Goal: Task Accomplishment & Management: Manage account settings

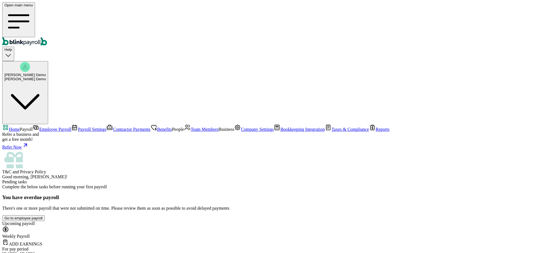
scroll to position [56, 0]
click at [42, 127] on link "Employee Payroll" at bounding box center [52, 129] width 39 height 5
click at [20, 127] on span "Home" at bounding box center [14, 129] width 11 height 5
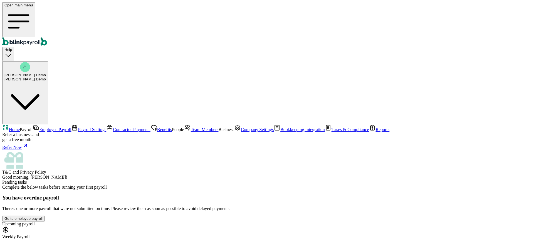
click at [241, 132] on span "Company Settings" at bounding box center [257, 129] width 33 height 5
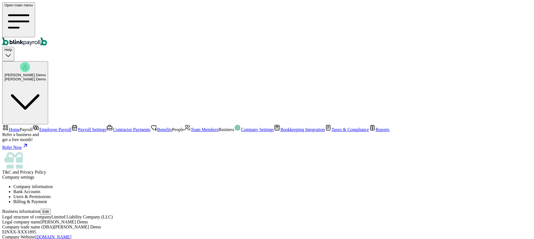
click at [198, 194] on li "Users & Permissions" at bounding box center [272, 196] width 518 height 5
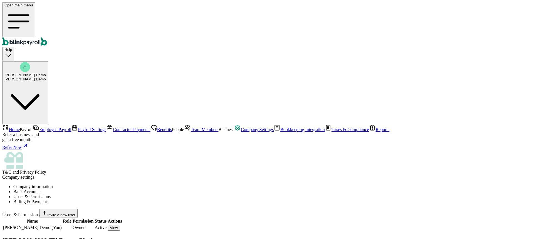
click at [369, 132] on link "Reports" at bounding box center [379, 129] width 21 height 5
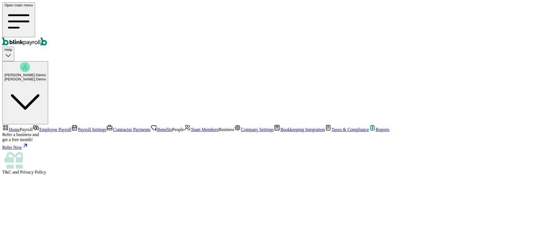
click at [331, 132] on span "Taxes & Compliance" at bounding box center [350, 129] width 38 height 5
click at [156, 185] on li "Federal & State Taxes" at bounding box center [266, 187] width 529 height 5
click at [280, 132] on span "Bookkeeping Integration" at bounding box center [302, 129] width 44 height 5
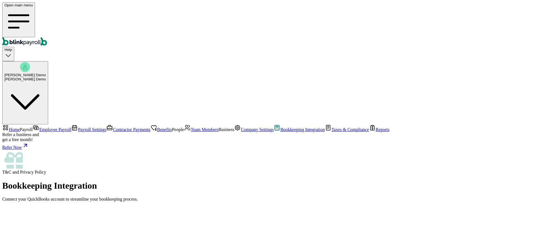
click at [113, 127] on span "Contractor Payments" at bounding box center [132, 129] width 38 height 5
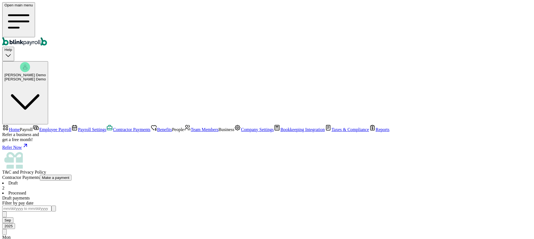
click at [72, 175] on button "Make a payment" at bounding box center [56, 178] width 32 height 6
select select "direct_deposit"
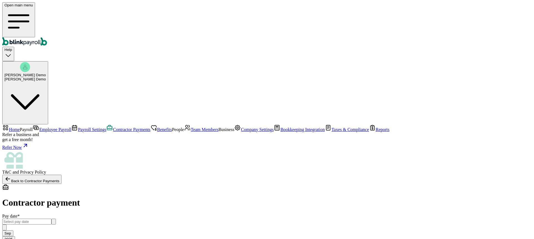
click at [54, 223] on icon "button" at bounding box center [54, 223] width 0 height 0
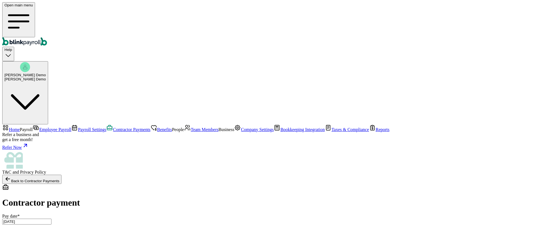
type input "[DATE] ~ [DATE]"
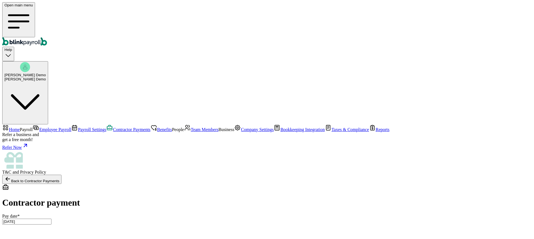
click at [191, 127] on span "Team Members" at bounding box center [205, 129] width 28 height 5
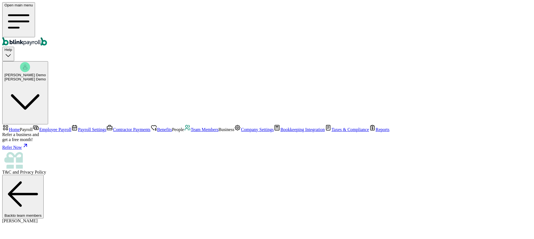
select select "[STREET_ADDRESS]"
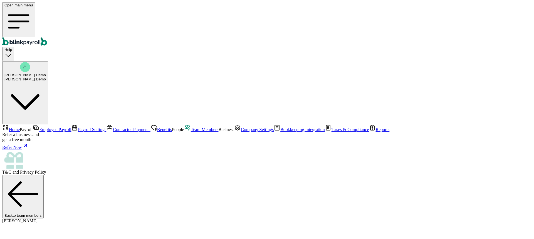
scroll to position [56, 0]
radio input "true"
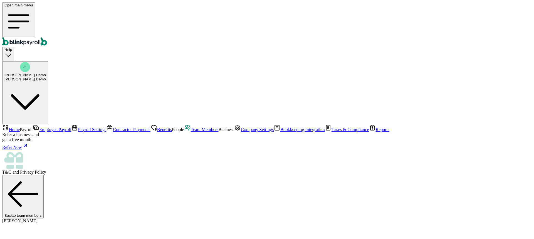
select select "[STREET_ADDRESS]"
radio input "true"
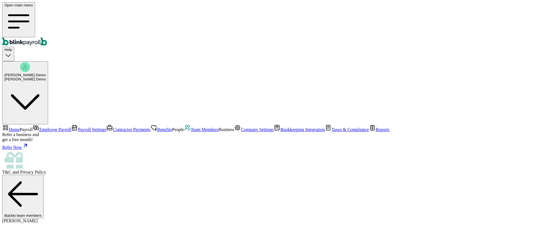
scroll to position [37, 0]
click at [20, 127] on link "Home" at bounding box center [11, 129] width 18 height 5
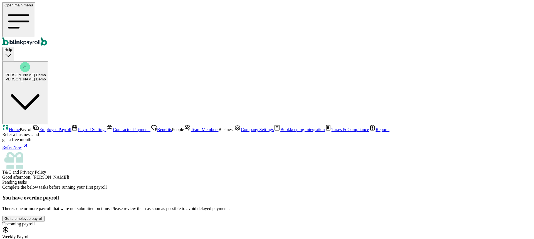
scroll to position [70, 0]
select select "direct_deposit"
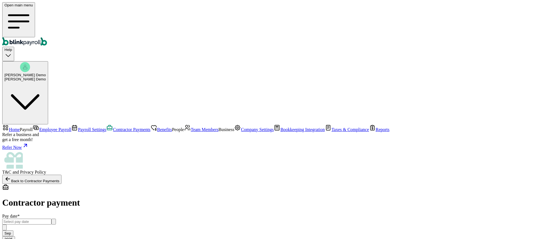
click at [51, 219] on input "text" at bounding box center [26, 222] width 49 height 6
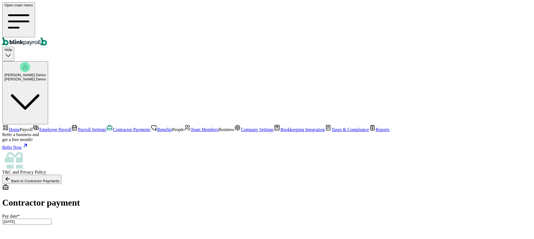
type input "[DATE] ~ [DATE]"
type input "750.00"
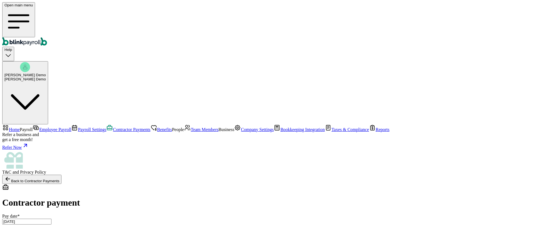
type input "580.00"
drag, startPoint x: 376, startPoint y: 56, endPoint x: 354, endPoint y: 59, distance: 21.3
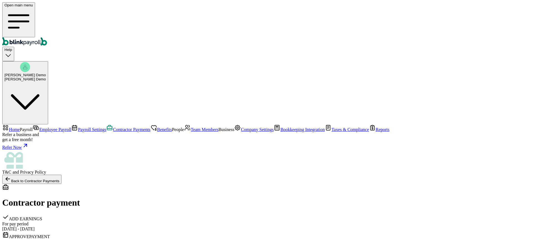
drag, startPoint x: 204, startPoint y: 61, endPoint x: 224, endPoint y: 63, distance: 19.3
click at [224, 214] on div "ADD EARNINGS For pay period [DATE] - [DATE] APPROVE PAYMENT Approval deadline […" at bounding box center [266, 243] width 529 height 58
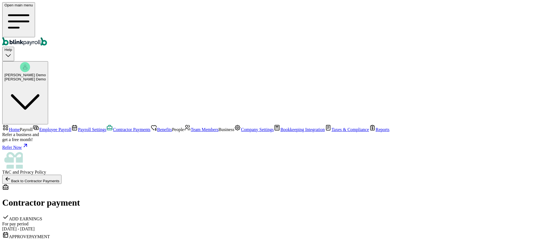
drag, startPoint x: 125, startPoint y: 88, endPoint x: 81, endPoint y: 90, distance: 44.0
drag, startPoint x: 230, startPoint y: 92, endPoint x: 199, endPoint y: 90, distance: 31.8
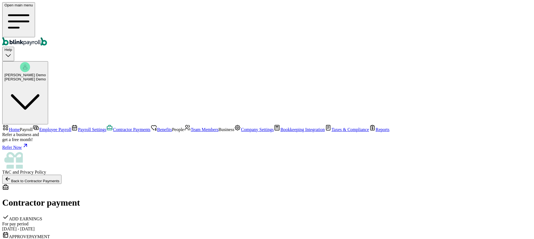
drag, startPoint x: 228, startPoint y: 91, endPoint x: 199, endPoint y: 88, distance: 28.4
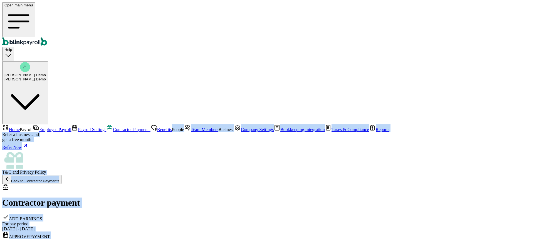
drag, startPoint x: 126, startPoint y: 87, endPoint x: 65, endPoint y: 87, distance: 61.4
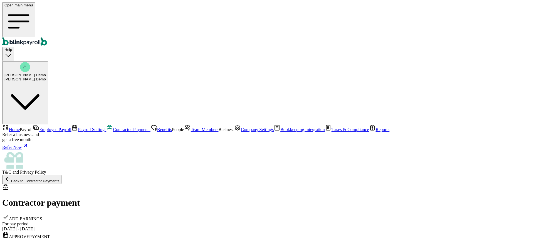
scroll to position [74, 0]
checkbox input "true"
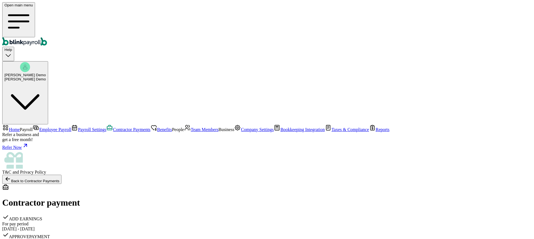
click at [20, 127] on link "Home" at bounding box center [11, 129] width 18 height 5
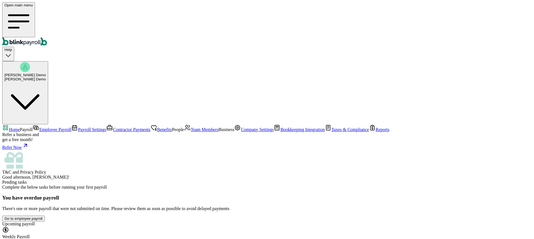
click at [191, 127] on span "Team Members" at bounding box center [205, 129] width 28 height 5
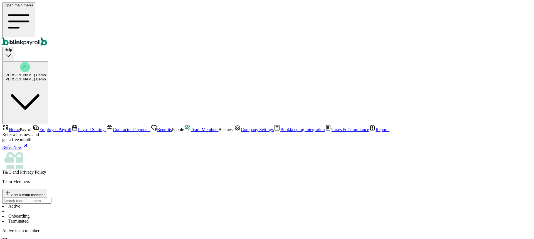
click at [20, 127] on link "Home" at bounding box center [11, 129] width 18 height 5
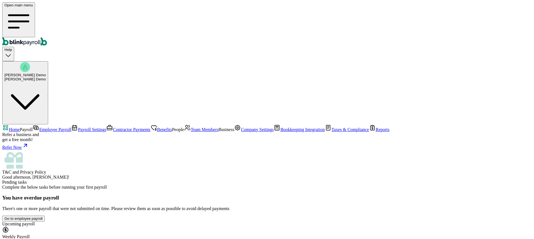
scroll to position [70, 0]
select select "direct_deposit"
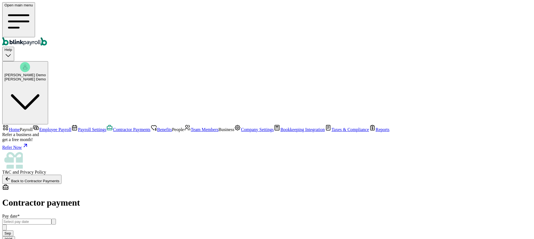
scroll to position [28, 0]
checkbox input "false"
type input "0.00"
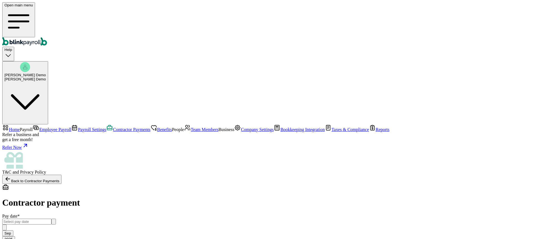
checkbox input "true"
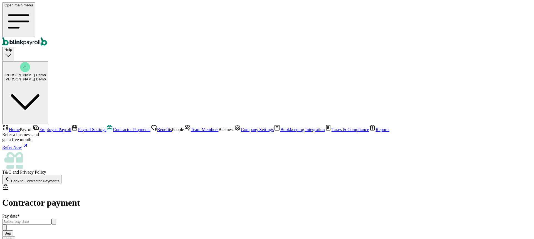
click at [20, 127] on span "Home" at bounding box center [14, 129] width 11 height 5
drag, startPoint x: 267, startPoint y: 158, endPoint x: 243, endPoint y: 158, distance: 24.2
type input "700.00"
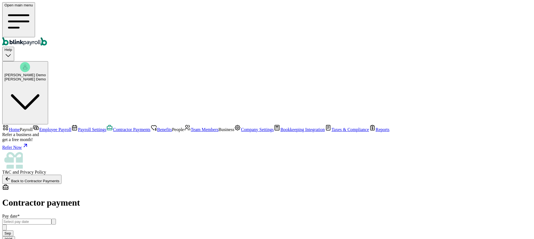
select select "manual"
type input "550.00"
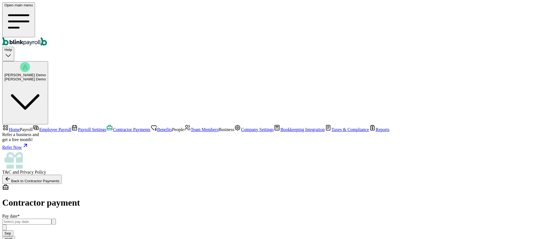
click at [51, 219] on input "text" at bounding box center [26, 222] width 49 height 6
click at [56, 219] on button "button" at bounding box center [53, 222] width 4 height 6
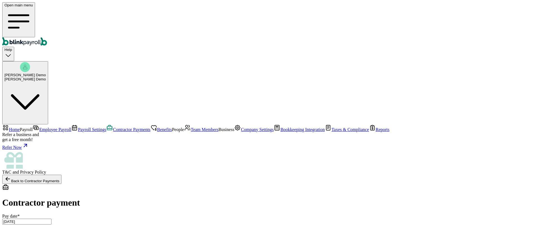
type input "[DATE] ~ [DATE]"
drag, startPoint x: 82, startPoint y: 92, endPoint x: 145, endPoint y: 119, distance: 67.9
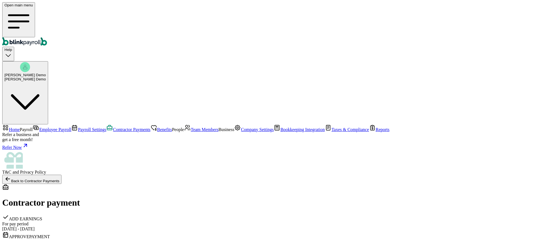
drag, startPoint x: 248, startPoint y: 116, endPoint x: 197, endPoint y: 116, distance: 50.3
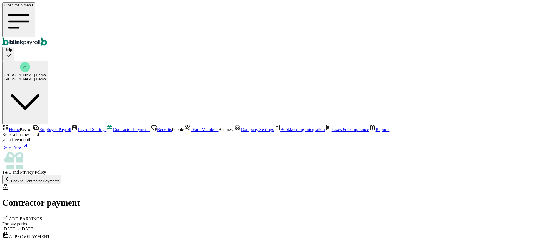
scroll to position [74, 0]
drag, startPoint x: 364, startPoint y: 67, endPoint x: 310, endPoint y: 71, distance: 54.4
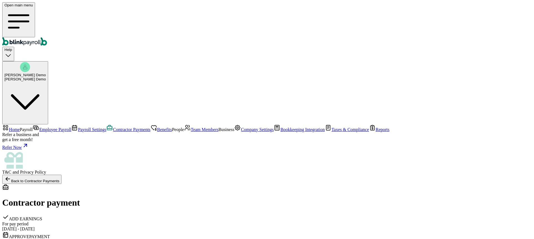
drag, startPoint x: 237, startPoint y: 142, endPoint x: 196, endPoint y: 141, distance: 41.2
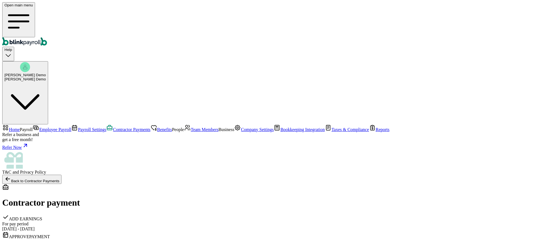
drag, startPoint x: 225, startPoint y: 147, endPoint x: 227, endPoint y: 164, distance: 17.1
checkbox input "true"
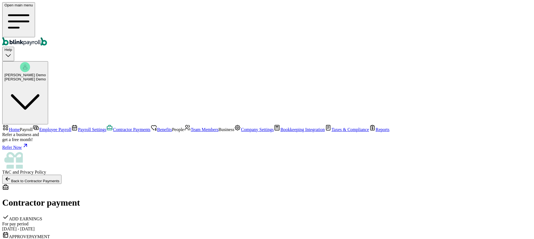
click at [191, 127] on span "Team Members" at bounding box center [205, 129] width 28 height 5
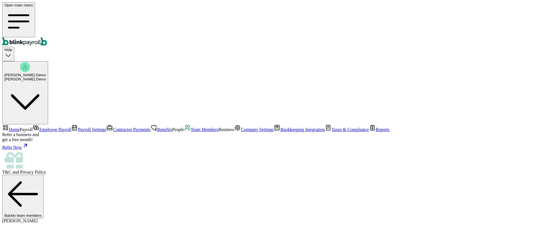
click at [20, 127] on span "Home" at bounding box center [14, 129] width 11 height 5
